Goal: Check status

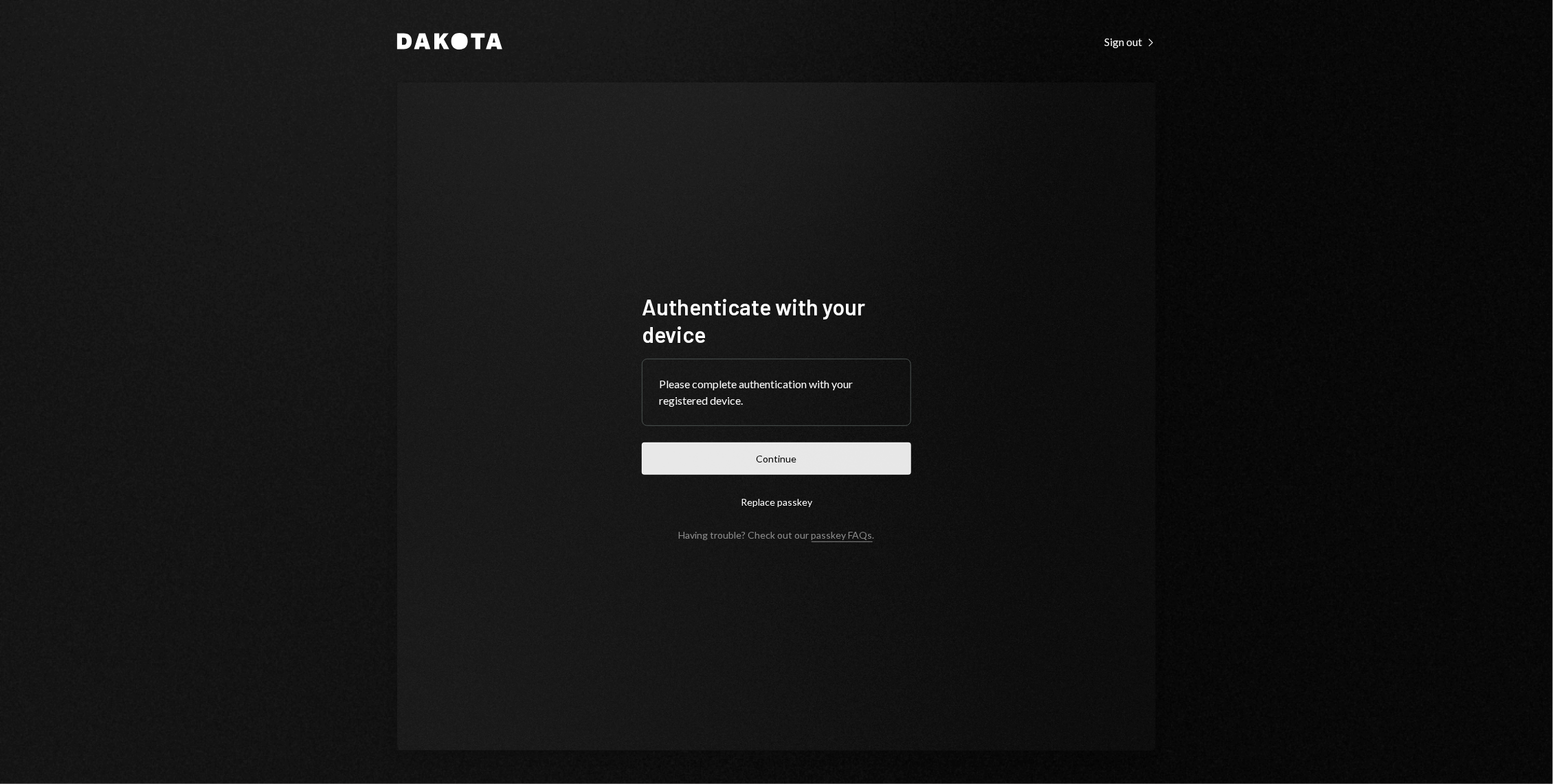
click at [810, 471] on button "Continue" at bounding box center [776, 458] width 270 height 32
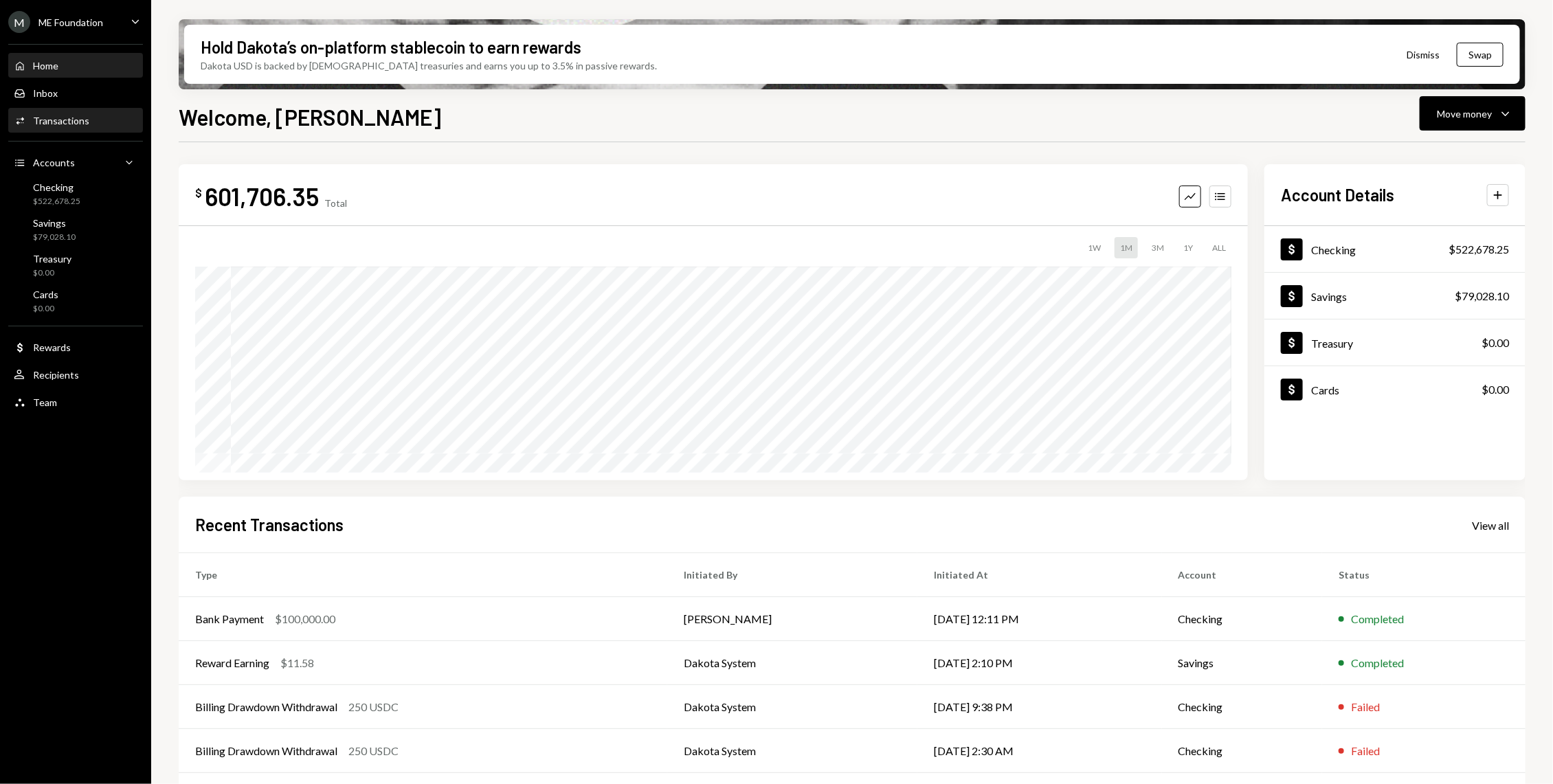
click at [69, 131] on div "Activities Transactions" at bounding box center [75, 121] width 124 height 24
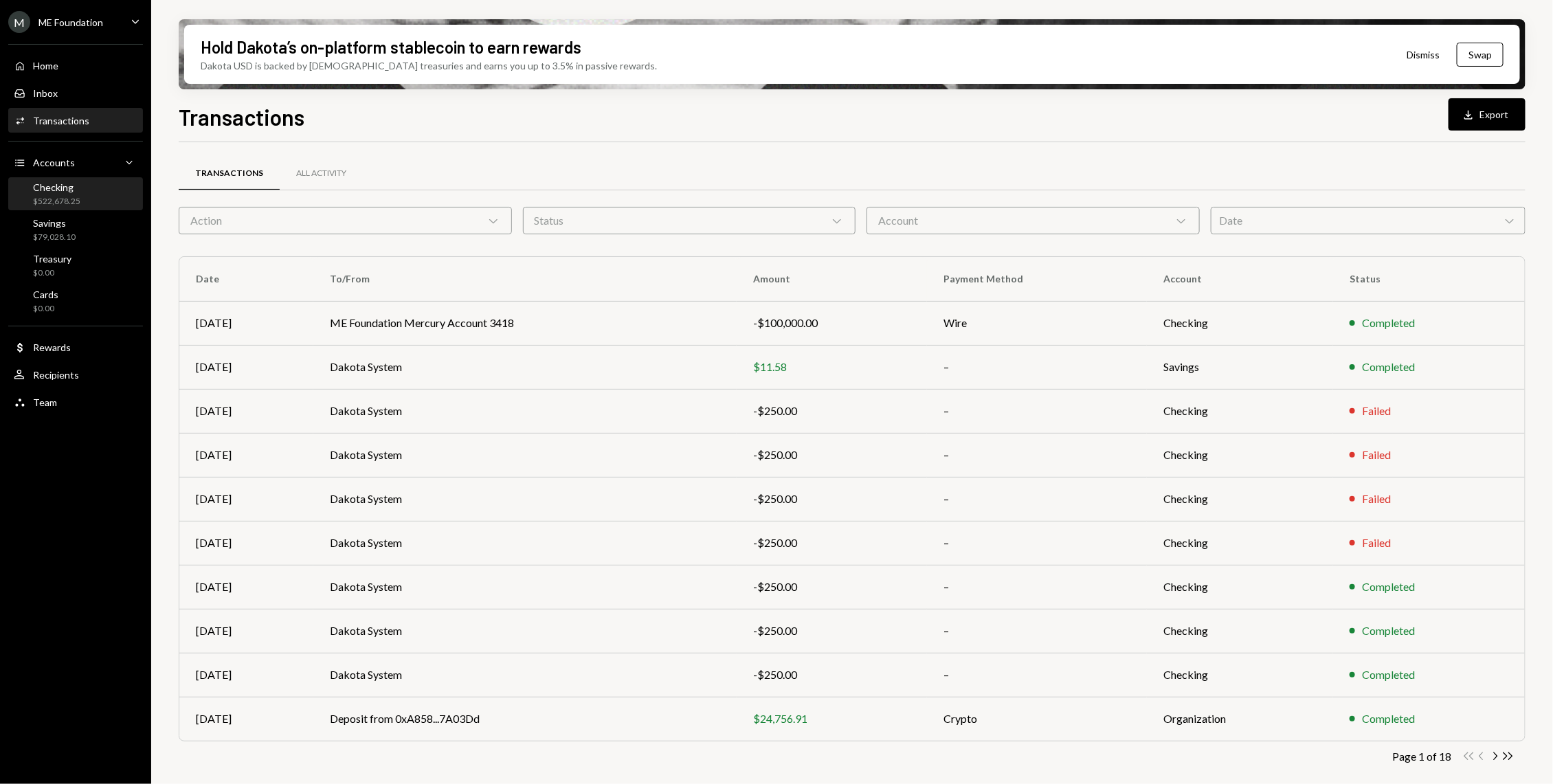
click at [92, 188] on div "Checking $522,678.25" at bounding box center [75, 193] width 124 height 26
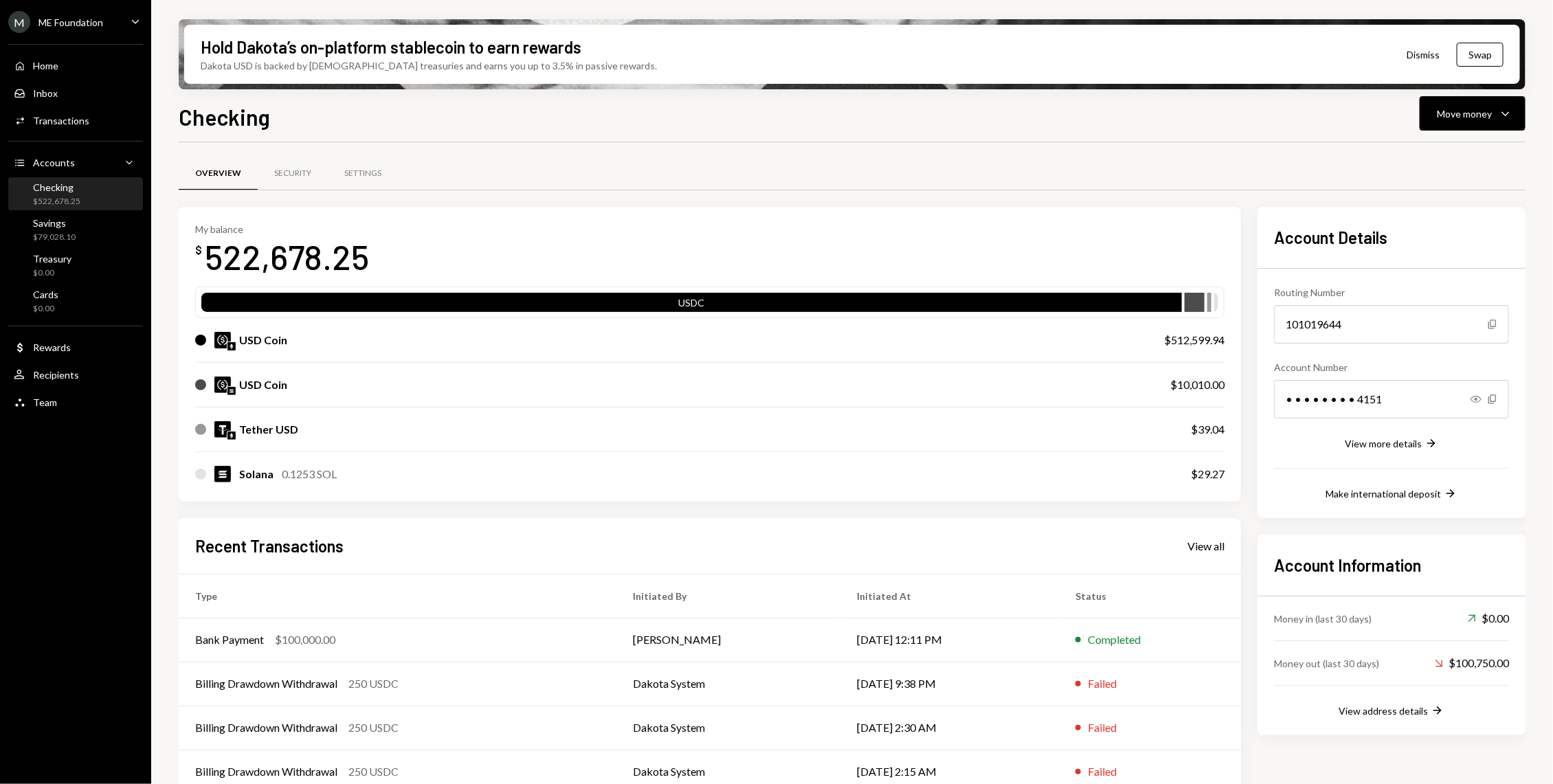
scroll to position [64, 0]
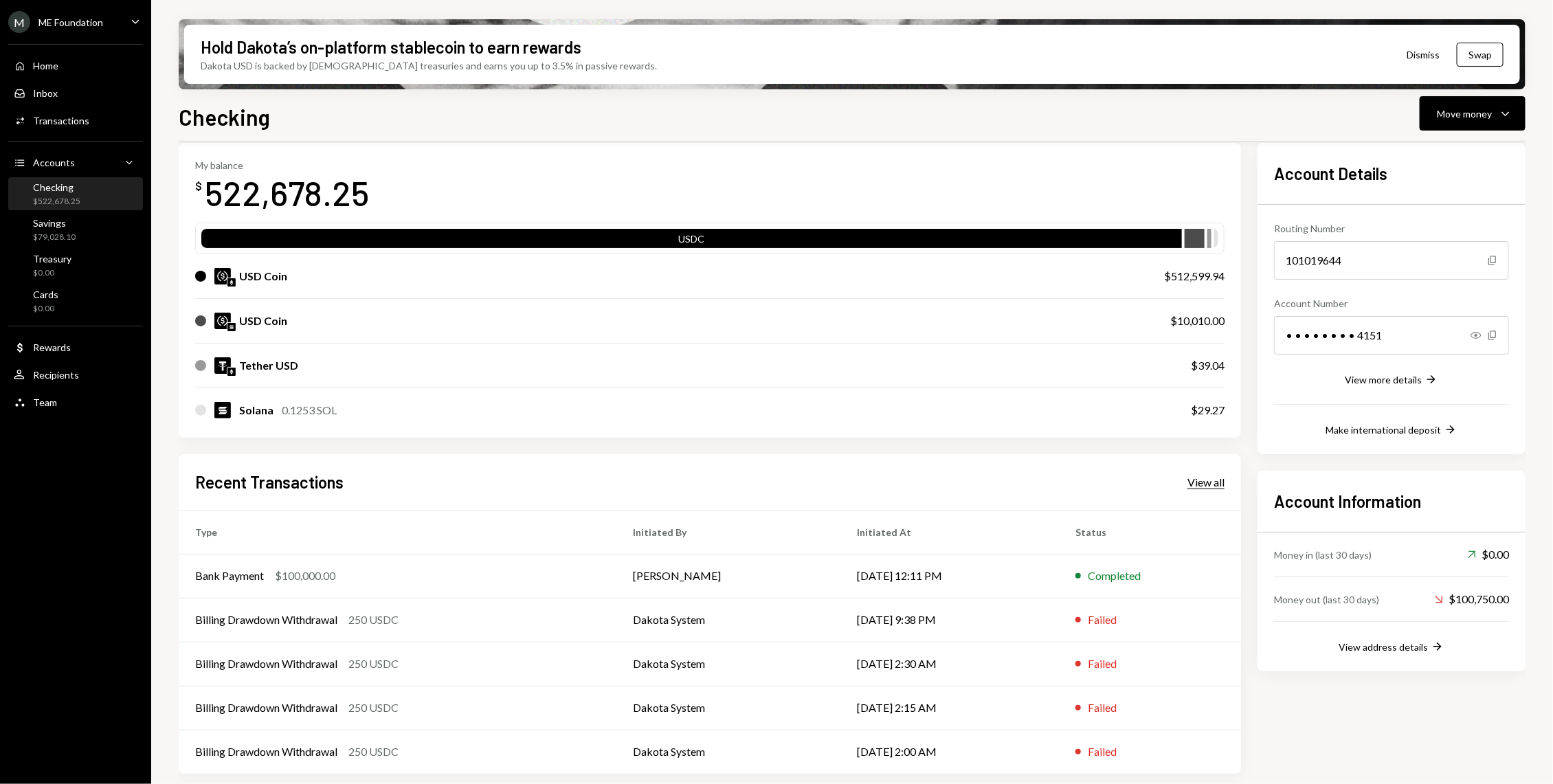
click at [1208, 475] on div "View all" at bounding box center [1205, 482] width 37 height 13
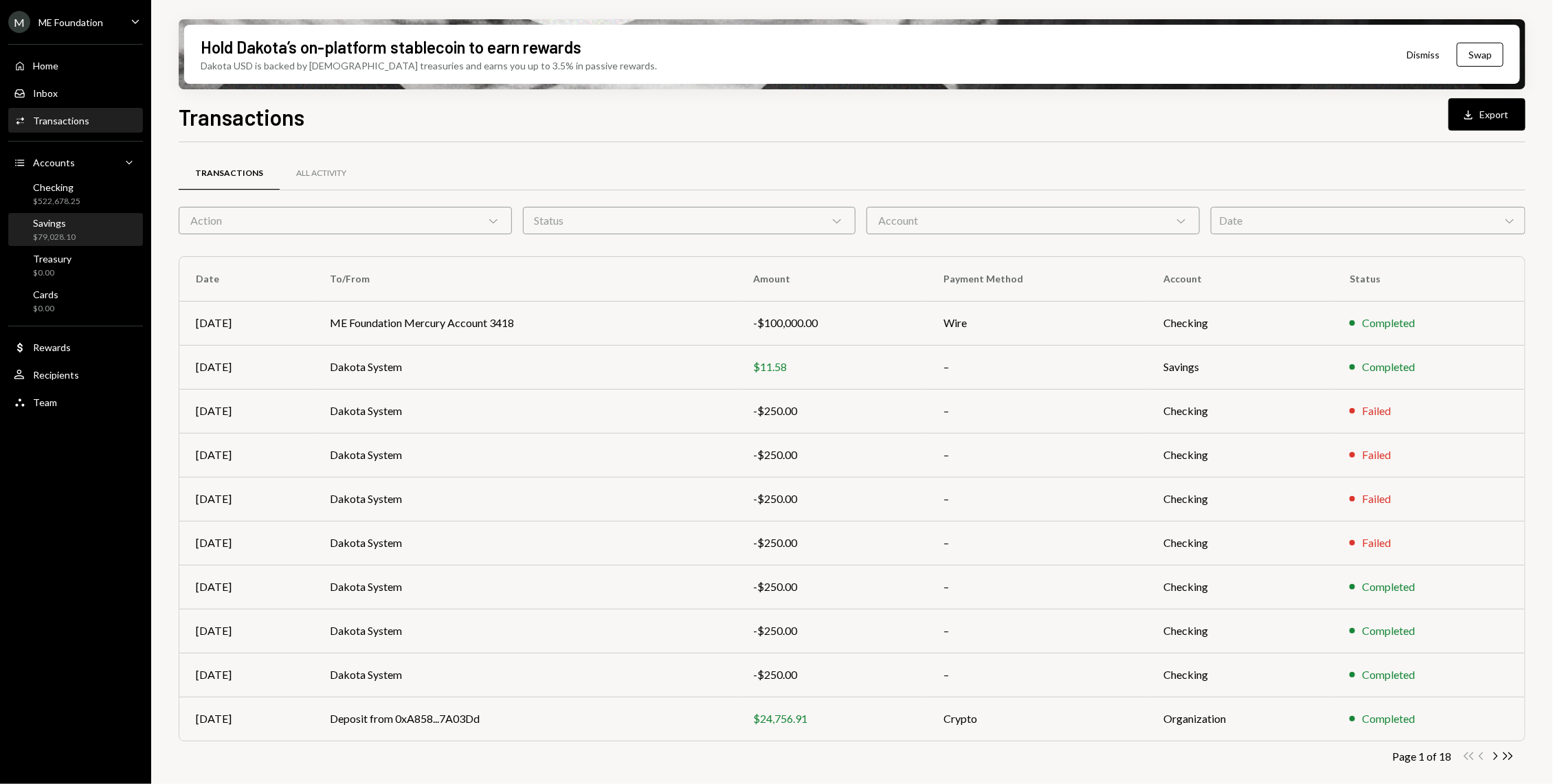
click at [91, 218] on div "Savings $79,028.10" at bounding box center [75, 230] width 124 height 26
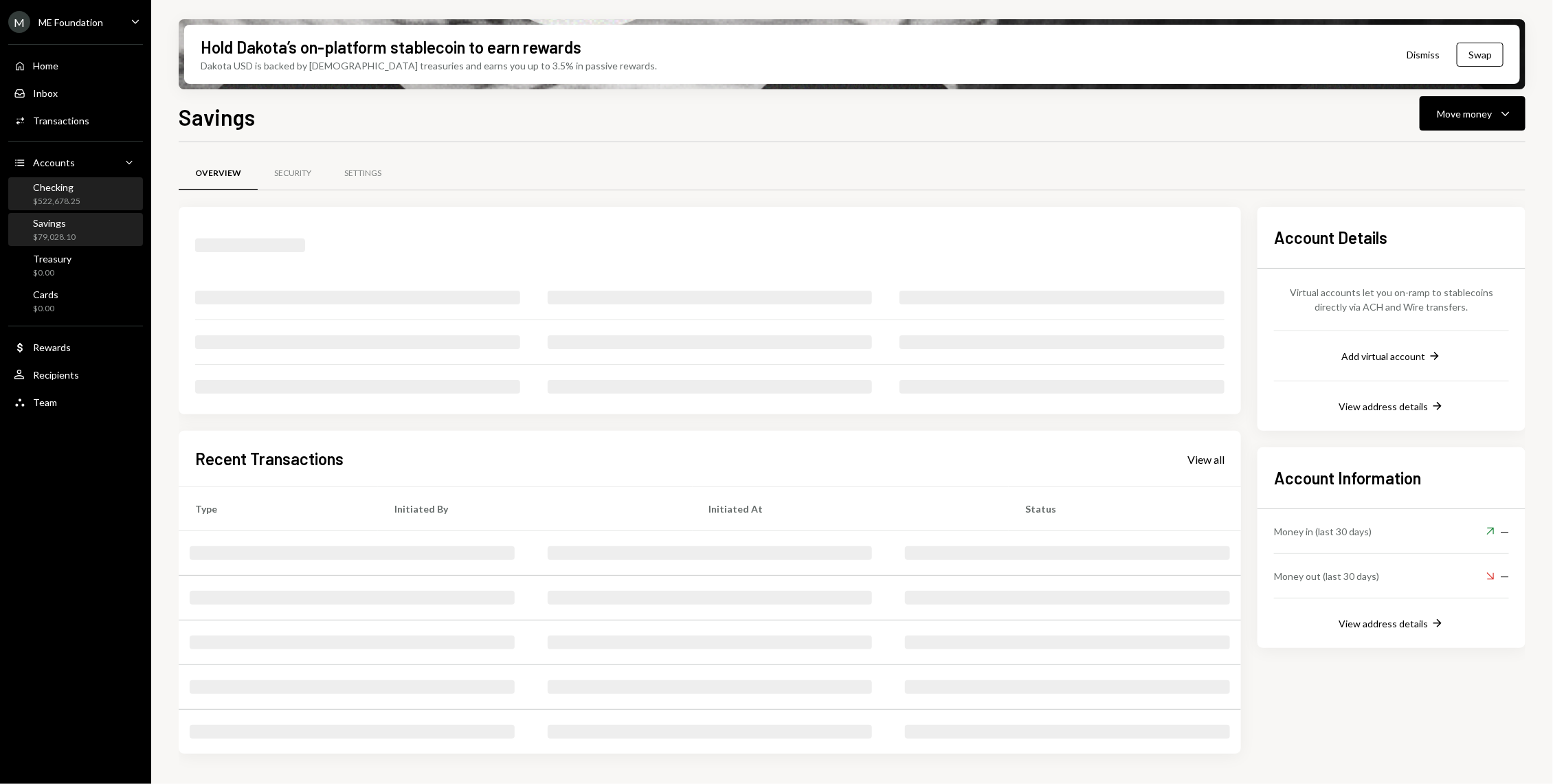
click at [87, 181] on div "Checking $522,678.25" at bounding box center [75, 193] width 124 height 26
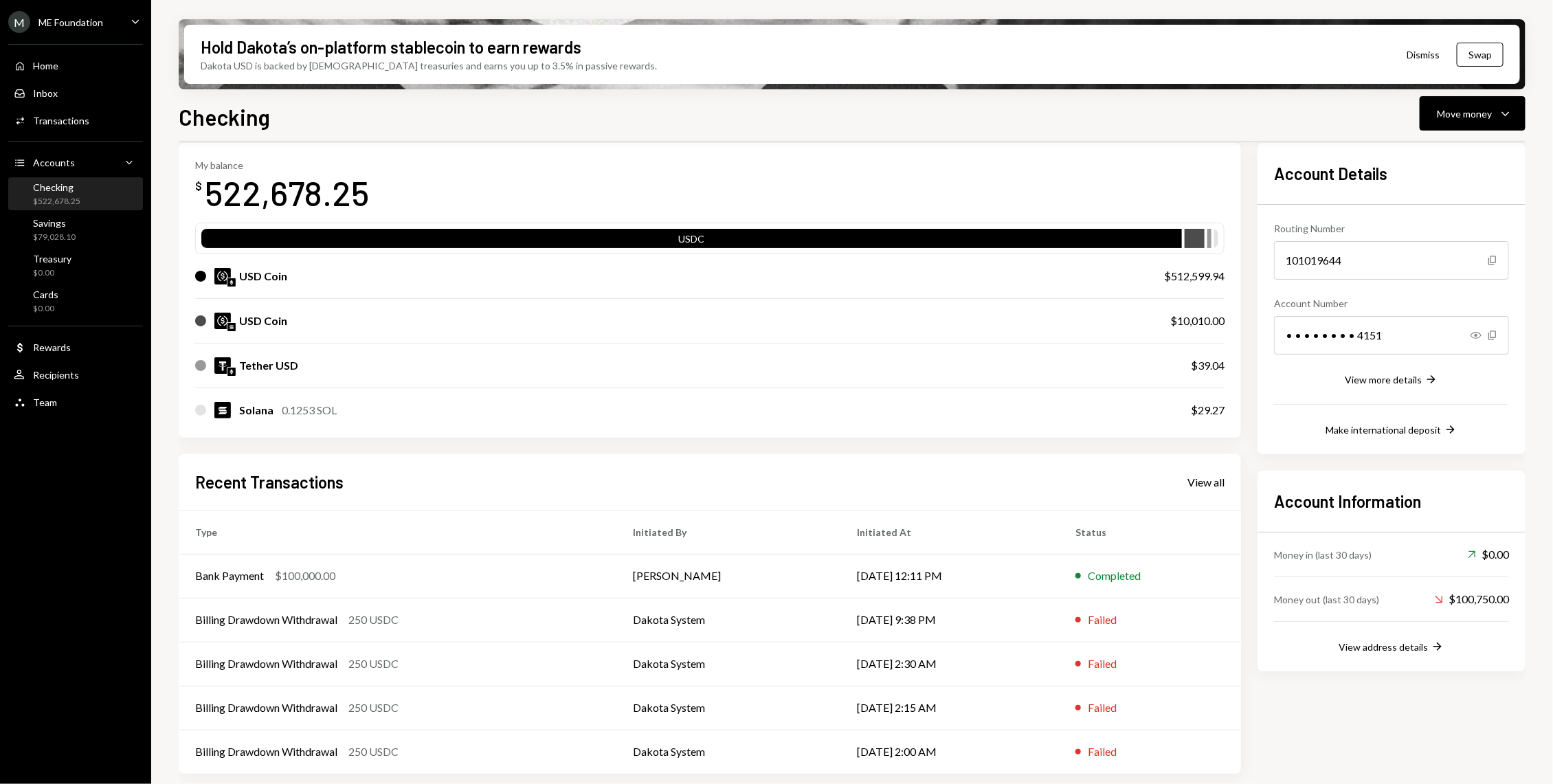
scroll to position [60, 0]
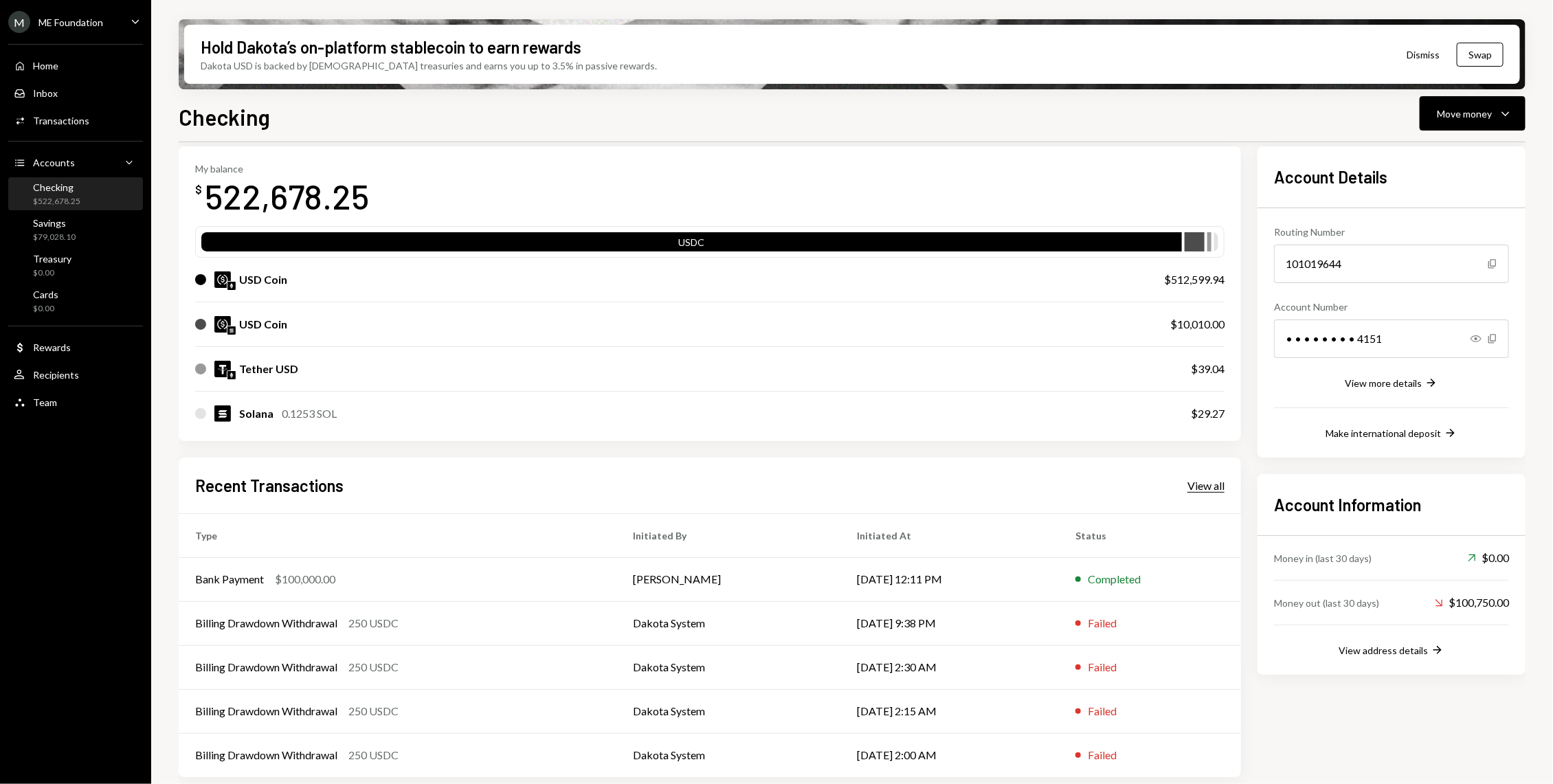
click at [1214, 487] on div "View all" at bounding box center [1205, 486] width 37 height 13
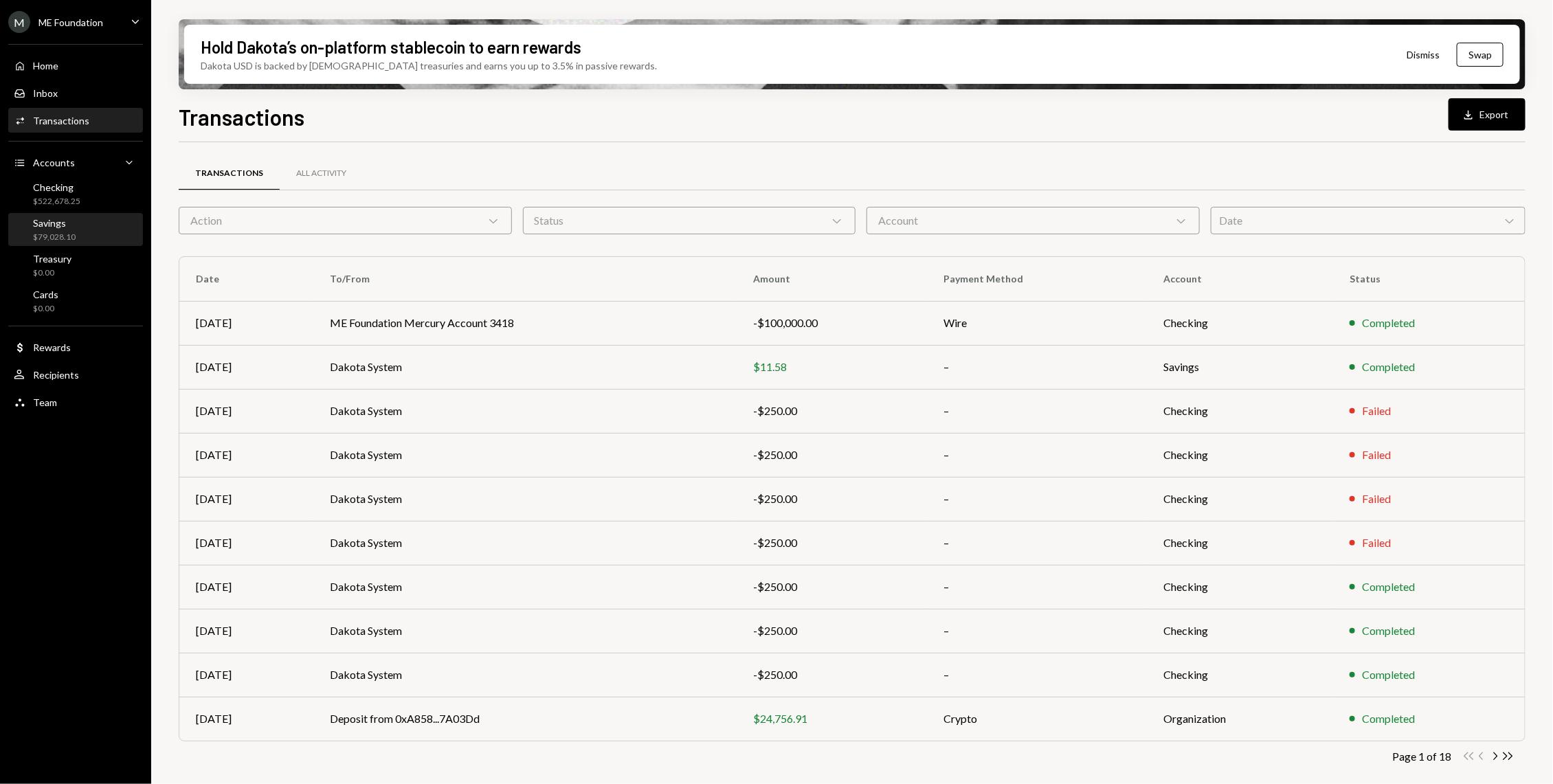
click at [63, 217] on div "Savings" at bounding box center [54, 223] width 43 height 11
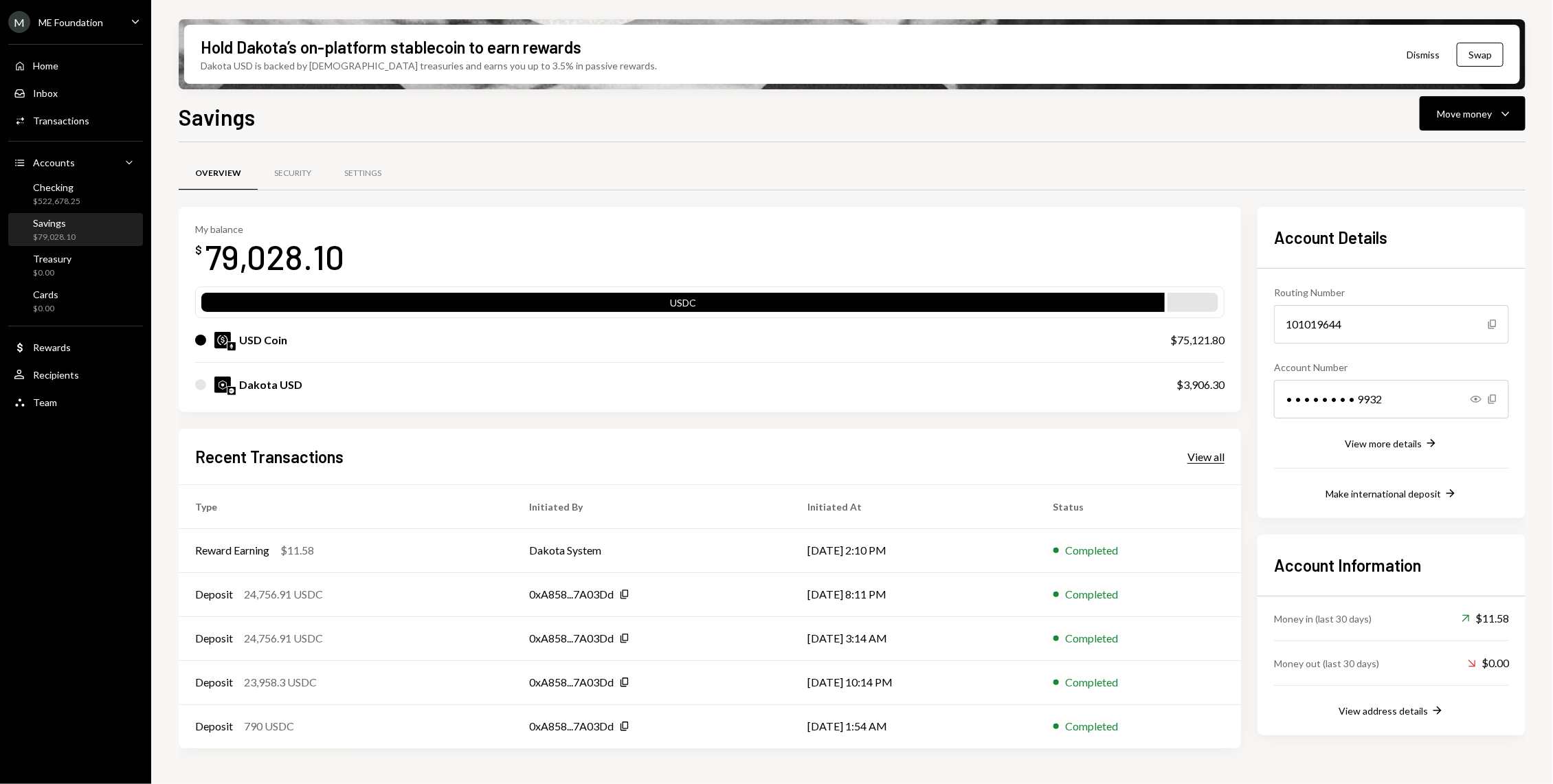
click at [1210, 450] on div "View all" at bounding box center [1205, 456] width 37 height 13
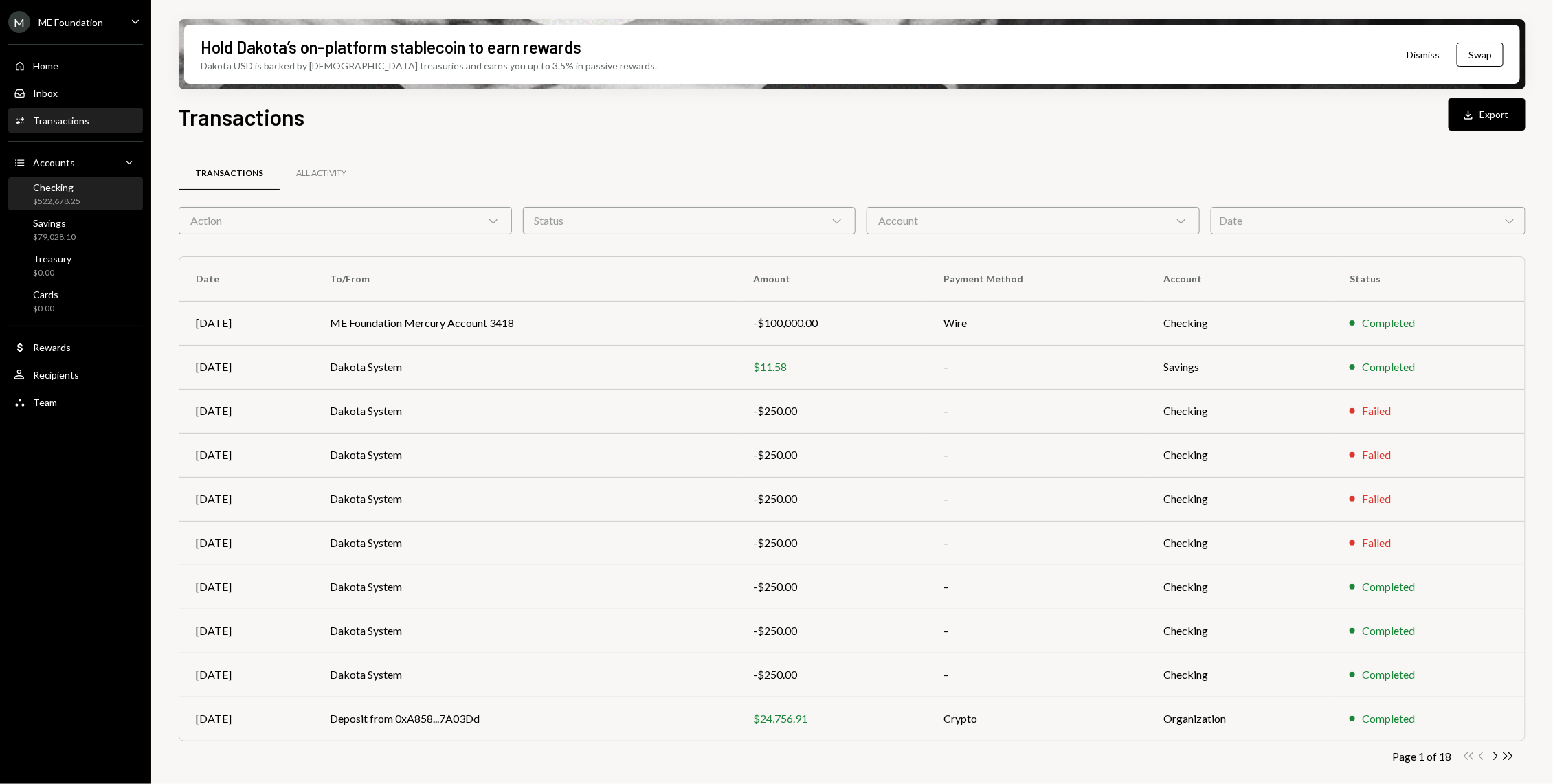
click at [60, 184] on div "Checking" at bounding box center [57, 187] width 48 height 11
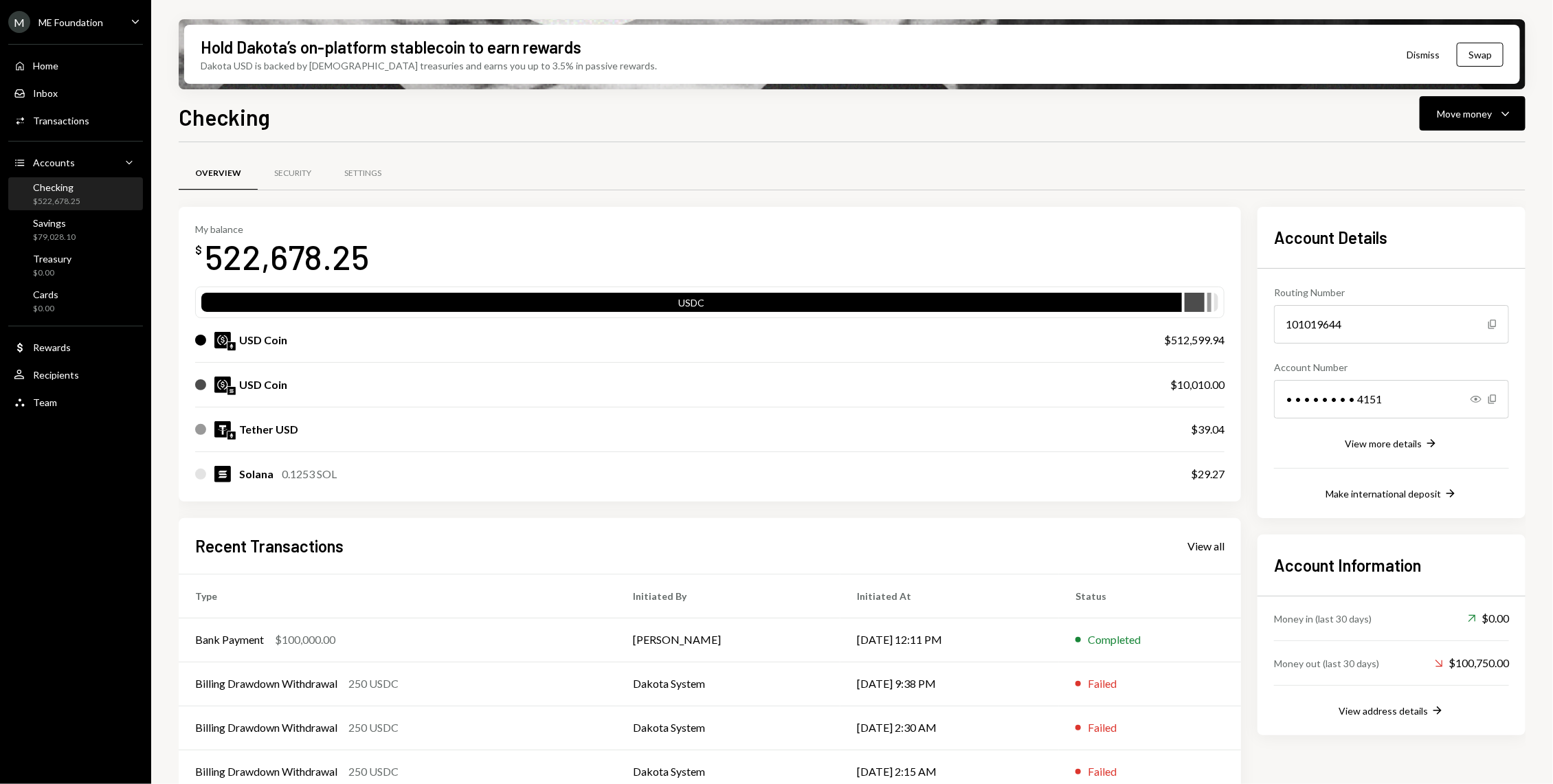
click at [81, 248] on div "Home Home Inbox Inbox Activities Transactions Accounts Accounts Caret Down Chec…" at bounding box center [75, 226] width 151 height 381
click at [87, 232] on div "Savings $79,028.10" at bounding box center [75, 230] width 124 height 26
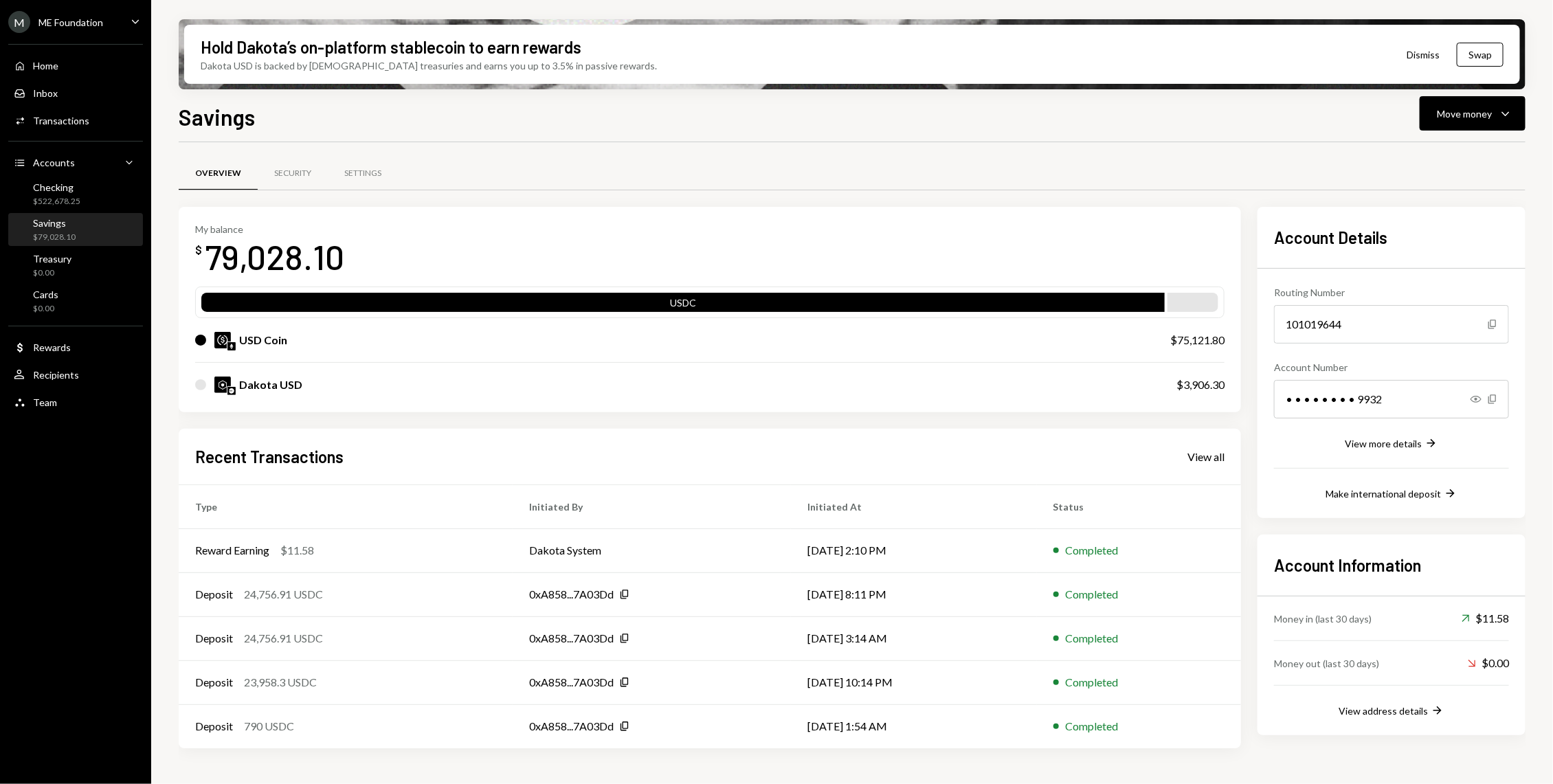
click at [299, 256] on div "79,028.10" at bounding box center [274, 256] width 139 height 43
copy div "79,028.10"
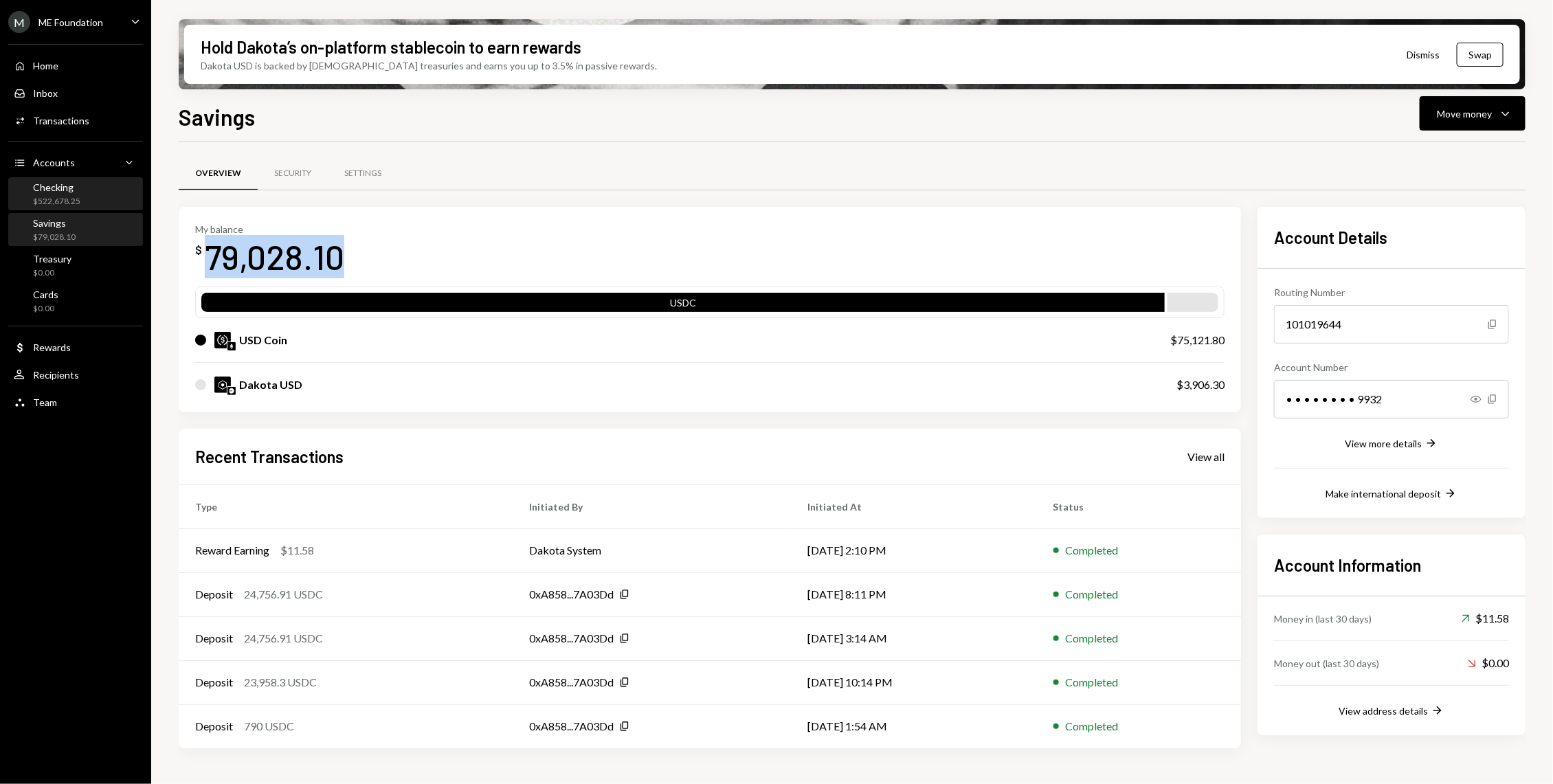
click at [72, 188] on div "Checking" at bounding box center [57, 187] width 48 height 11
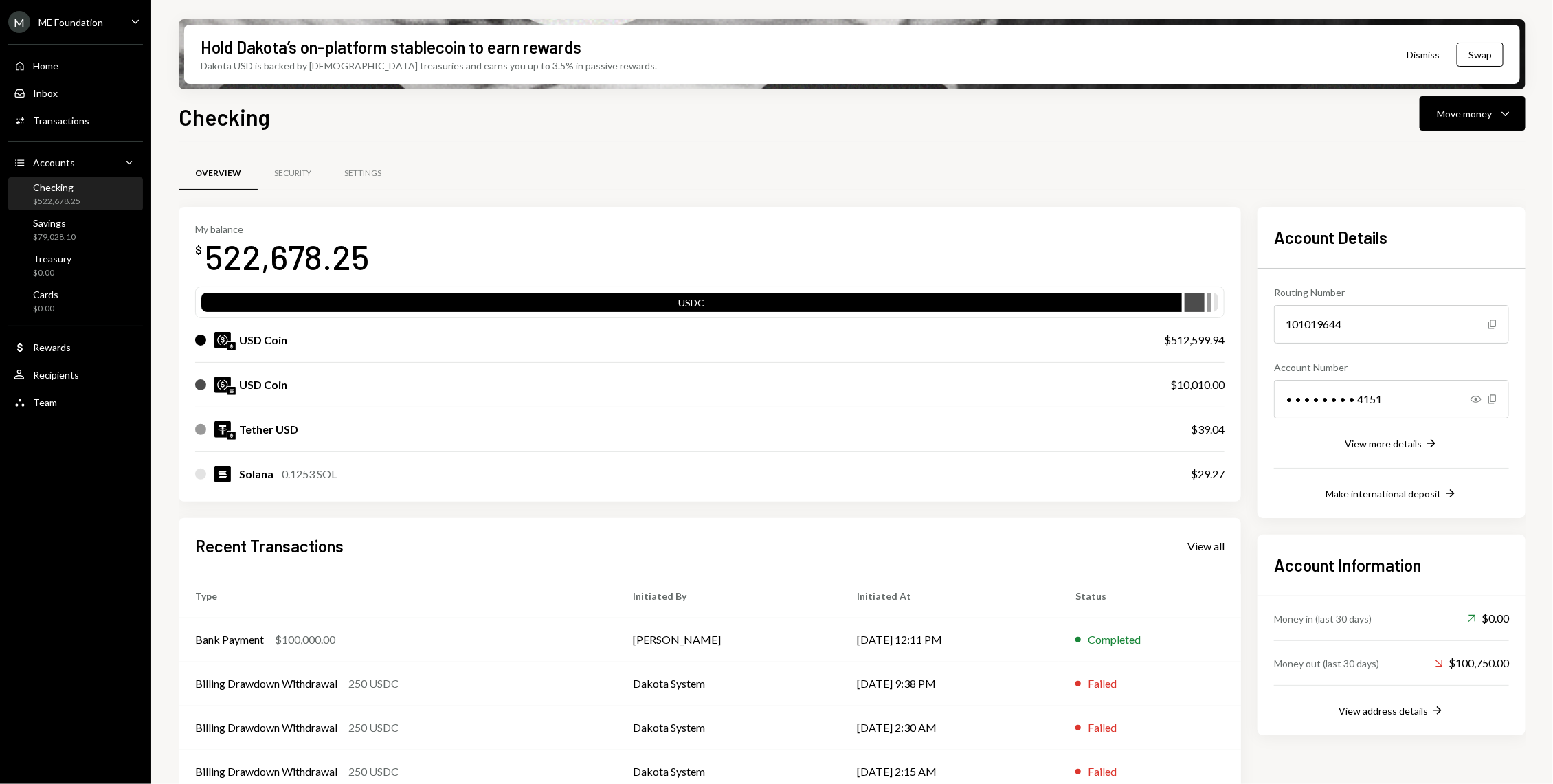
click at [1217, 342] on div "$512,599.94" at bounding box center [1193, 339] width 60 height 16
drag, startPoint x: 367, startPoint y: 262, endPoint x: 209, endPoint y: 255, distance: 158.2
click at [209, 255] on div "My balance $ 522,678.25" at bounding box center [710, 251] width 1029 height 55
copy div "522,678.25"
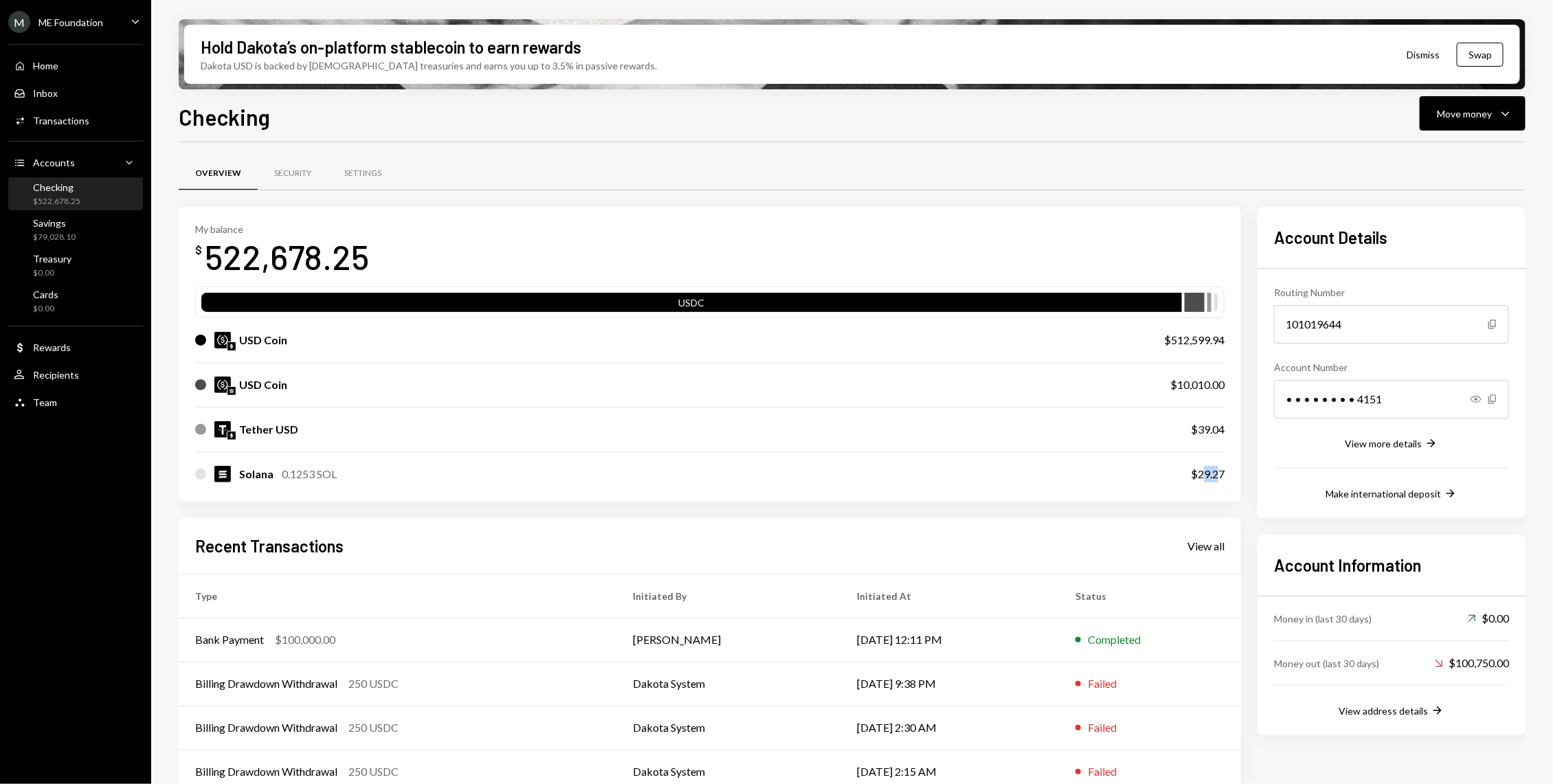
drag, startPoint x: 1220, startPoint y: 479, endPoint x: 1200, endPoint y: 472, distance: 21.2
click at [1200, 472] on div "$29.27" at bounding box center [1207, 473] width 33 height 16
drag, startPoint x: 1232, startPoint y: 472, endPoint x: 1200, endPoint y: 472, distance: 32.0
click at [1200, 472] on div "My balance $ 522,678.25 USDC USD Coin $512,599.94 USD Coin $10,010.00 Tether US…" at bounding box center [709, 353] width 1062 height 294
copy div "29.27"
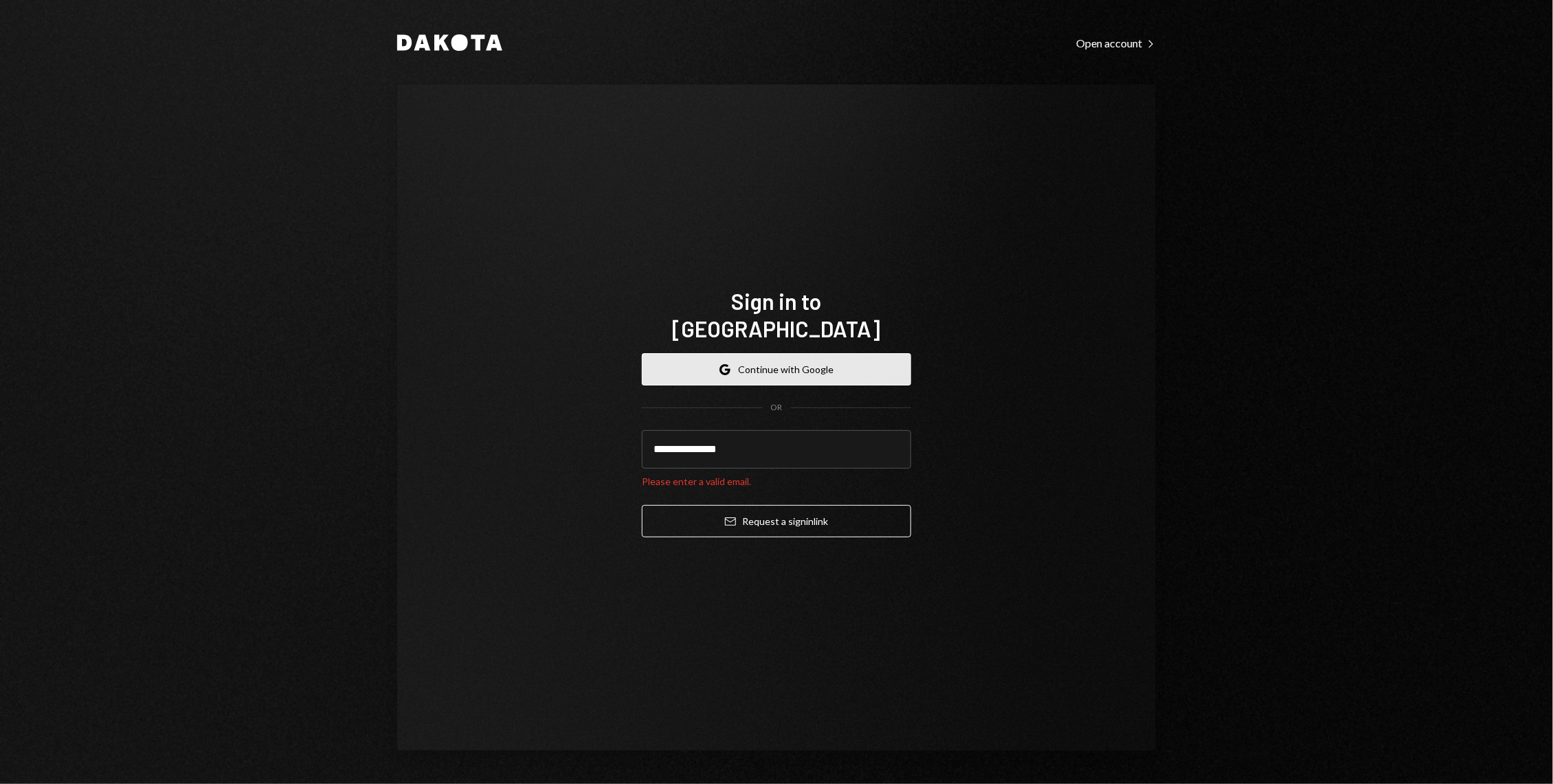
type input "**********"
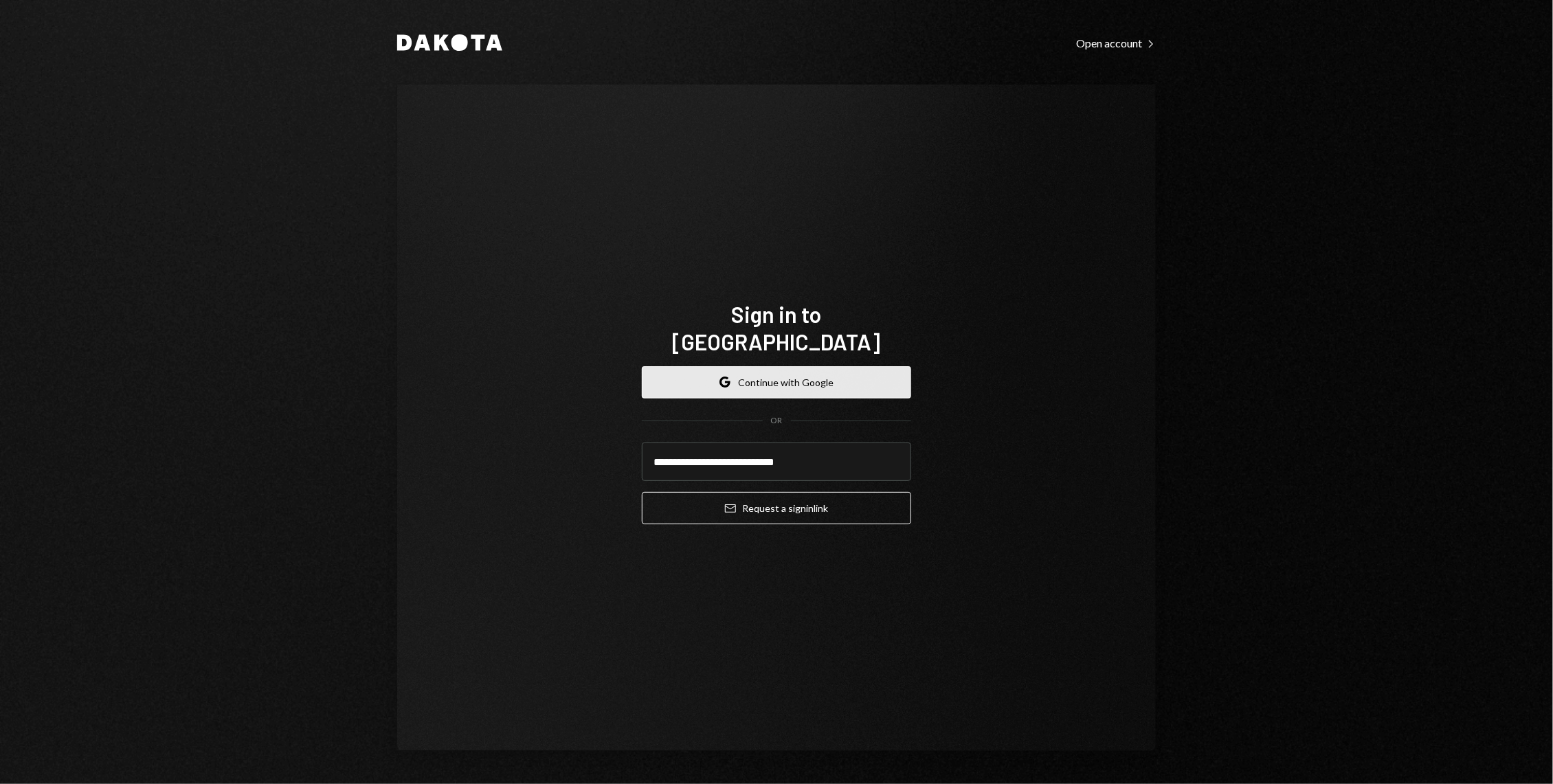
click at [641, 492] on button "Email Request a sign in link" at bounding box center [776, 508] width 270 height 32
